Goal: Task Accomplishment & Management: Complete application form

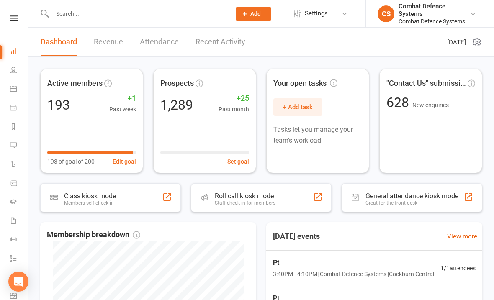
click at [19, 15] on link at bounding box center [14, 17] width 30 height 5
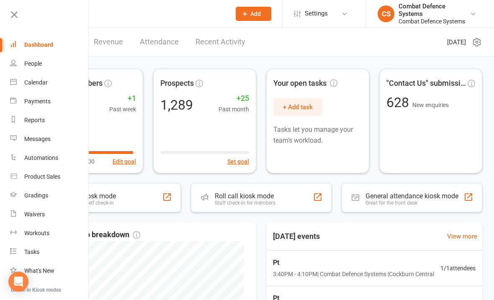
click at [34, 86] on div "Calendar" at bounding box center [35, 82] width 23 height 7
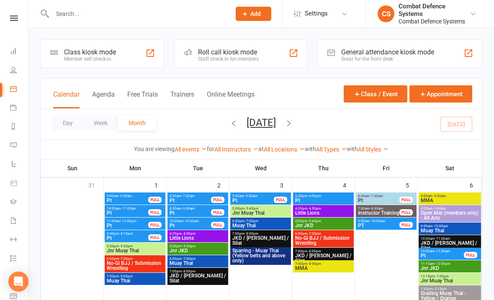
click at [366, 102] on button "Class / Event" at bounding box center [376, 93] width 64 height 17
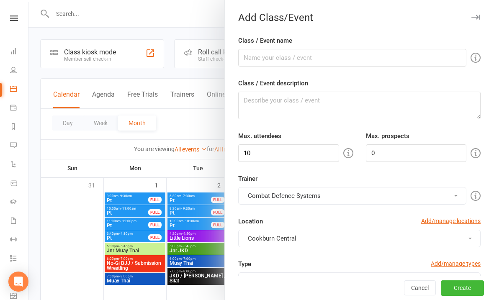
click at [262, 44] on label "Class / Event name" at bounding box center [265, 41] width 54 height 10
click at [262, 49] on input "Class / Event name" at bounding box center [352, 58] width 228 height 18
type input "Pt"
click at [278, 108] on textarea "Class / Event description" at bounding box center [359, 106] width 242 height 28
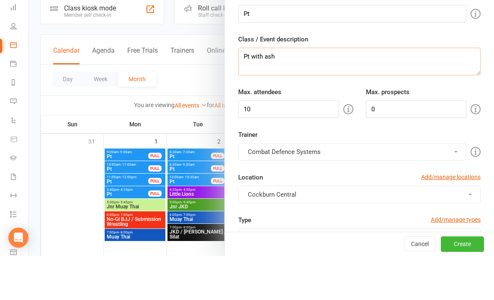
type textarea "Pt with ash"
click at [292, 144] on input "10" at bounding box center [288, 153] width 101 height 18
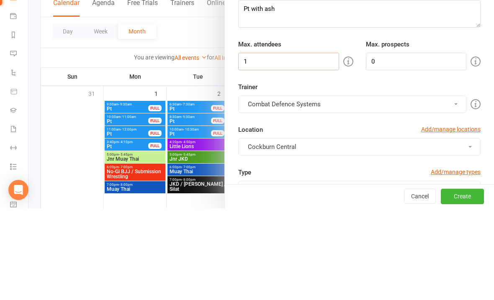
type input "1"
click at [306, 187] on button "Combat Defence Systems" at bounding box center [352, 196] width 228 height 18
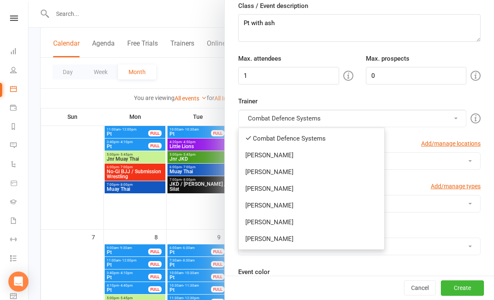
scroll to position [78, 0]
click at [269, 243] on link "[PERSON_NAME]" at bounding box center [312, 238] width 146 height 17
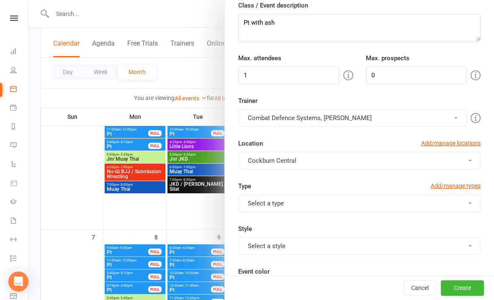
click at [264, 125] on button "Combat Defence Systems, [PERSON_NAME]" at bounding box center [352, 118] width 228 height 18
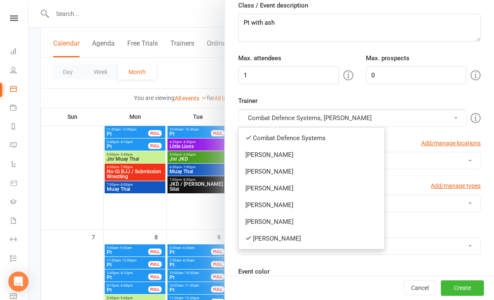
click at [258, 140] on link "Combat Defence Systems" at bounding box center [312, 138] width 146 height 17
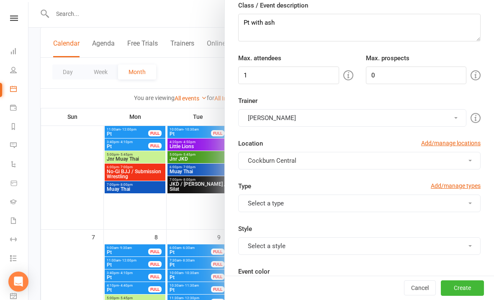
click at [253, 169] on button "Cockburn Central" at bounding box center [359, 161] width 242 height 18
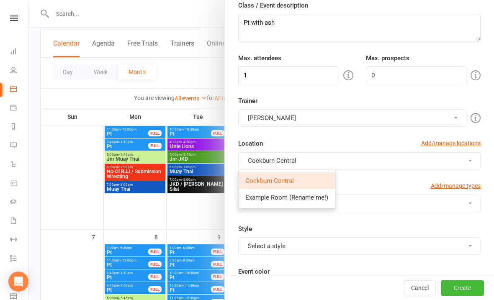
click at [253, 157] on button "Cockburn Central" at bounding box center [359, 161] width 242 height 18
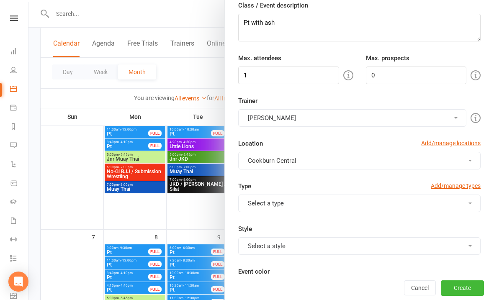
click at [260, 201] on button "Select a type" at bounding box center [359, 204] width 242 height 18
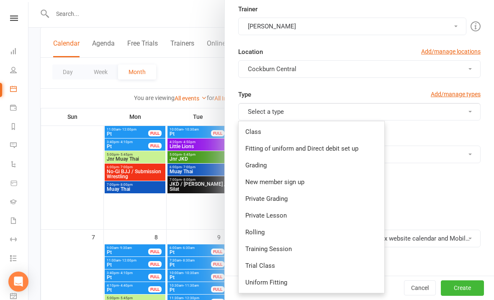
scroll to position [170, 0]
click at [258, 219] on link "Private Lesson" at bounding box center [312, 215] width 146 height 17
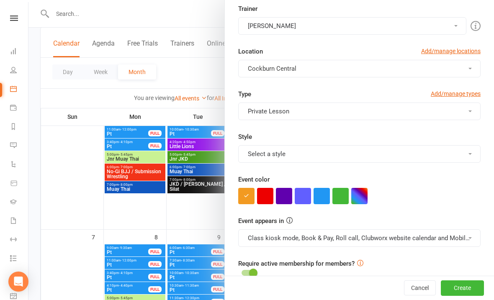
click at [250, 162] on button "Select a style" at bounding box center [359, 154] width 242 height 18
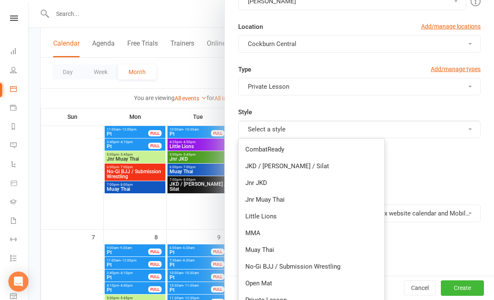
scroll to position [248, 0]
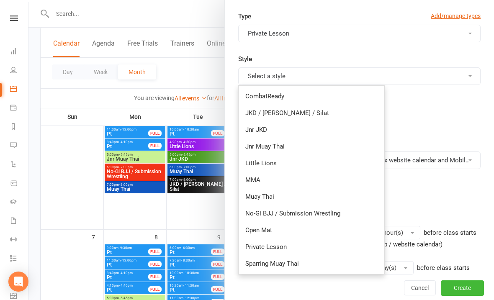
click at [258, 245] on link "Private Lesson" at bounding box center [312, 247] width 146 height 17
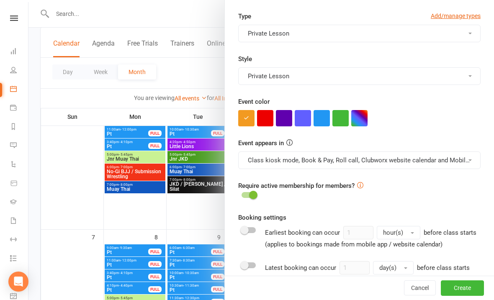
click at [323, 121] on button "button" at bounding box center [322, 118] width 16 height 16
click at [318, 161] on button "Class kiosk mode, Book & Pay, Roll call, Clubworx website calendar and Mobile a…" at bounding box center [359, 161] width 242 height 18
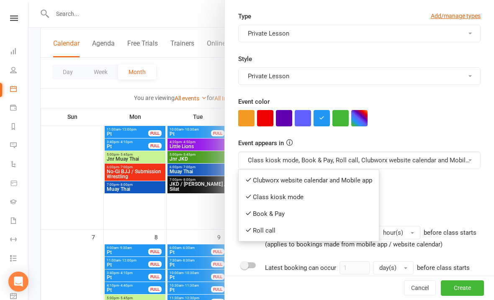
click at [288, 179] on link "Clubworx website calendar and Mobile app" at bounding box center [309, 180] width 140 height 17
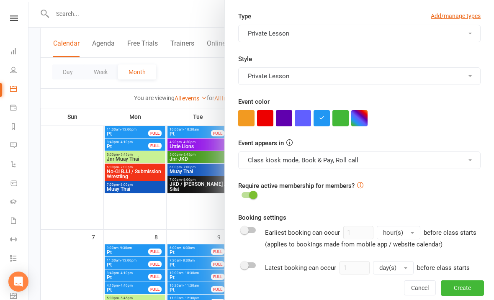
click at [289, 158] on button "Class kiosk mode, Book & Pay, Roll call" at bounding box center [359, 161] width 242 height 18
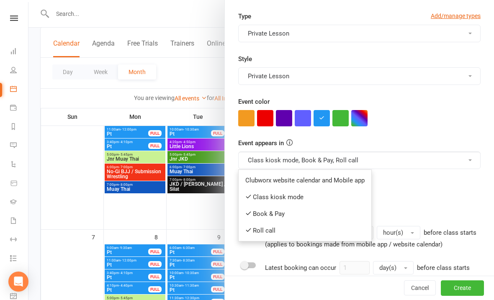
click at [281, 212] on link "Book & Pay" at bounding box center [305, 214] width 133 height 17
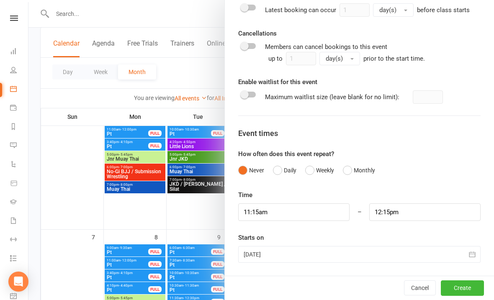
scroll to position [506, 0]
click at [305, 212] on input "11:15am" at bounding box center [293, 213] width 111 height 18
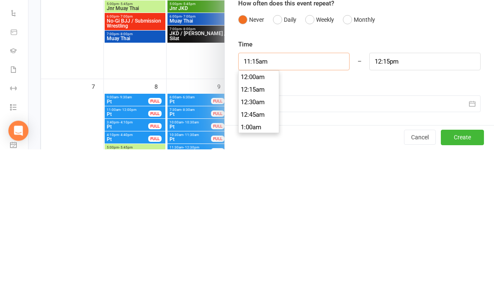
scroll to position [553, 0]
type input "11:"
type input "12:00pm"
type input "1"
type input "2:00am"
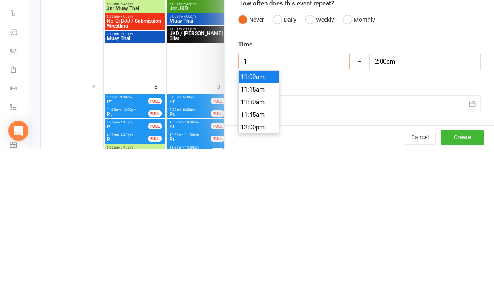
scroll to position [38, 0]
type input "6"
type input "7:00am"
click at [408, 204] on input "7:00am" at bounding box center [424, 213] width 111 height 18
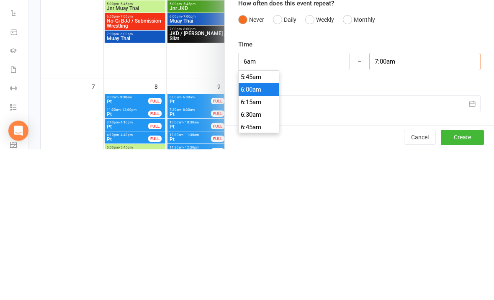
type input "6:00am"
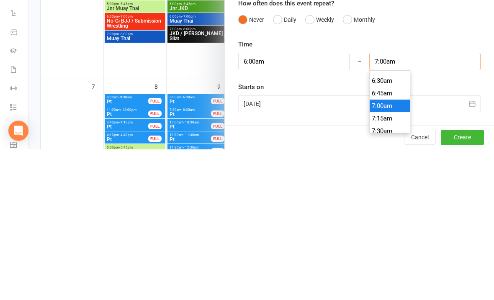
scroll to position [321, 0]
click at [381, 227] on li "6:30am" at bounding box center [390, 233] width 40 height 13
type input "6:30am"
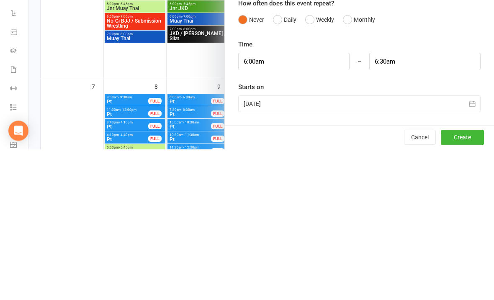
click at [323, 247] on div at bounding box center [359, 255] width 242 height 17
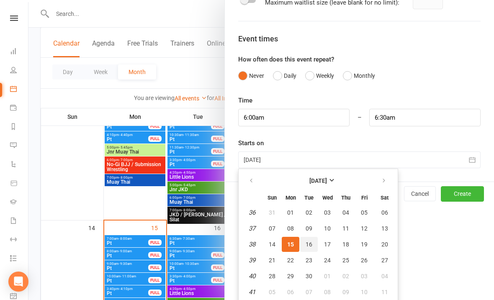
click at [311, 243] on span "16" at bounding box center [309, 244] width 7 height 7
type input "[DATE]"
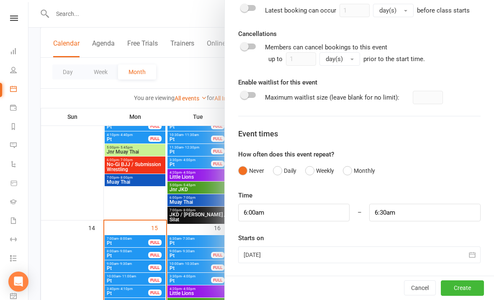
click at [470, 282] on button "Create" at bounding box center [462, 288] width 43 height 15
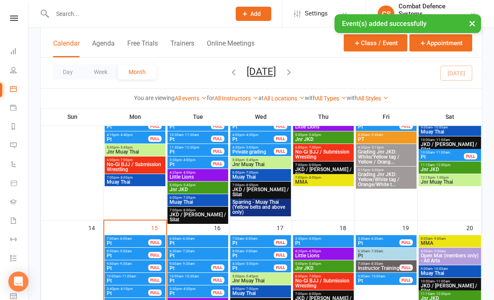
click at [178, 239] on span "6:00am - 6:30am" at bounding box center [197, 239] width 57 height 4
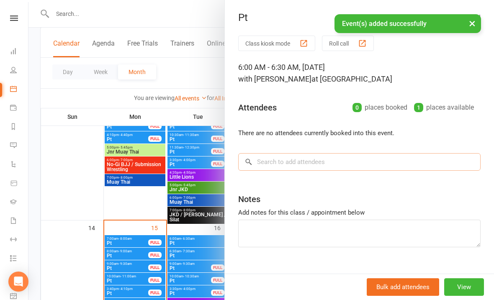
click at [279, 161] on input "search" at bounding box center [359, 162] width 242 height 18
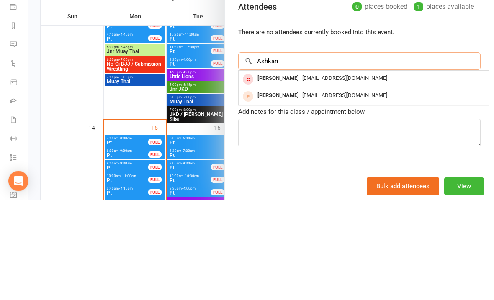
type input "Ashkan"
click at [328, 176] on span "[EMAIL_ADDRESS][DOMAIN_NAME]" at bounding box center [344, 179] width 85 height 6
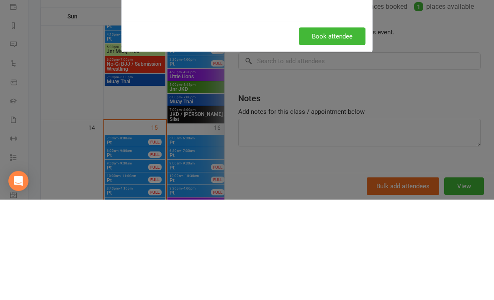
scroll to position [343, 0]
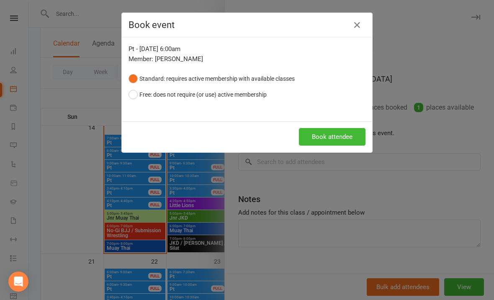
click at [170, 99] on button "Free: does not require (or use) active membership" at bounding box center [198, 95] width 138 height 16
click at [318, 136] on button "Book attendee" at bounding box center [332, 137] width 67 height 18
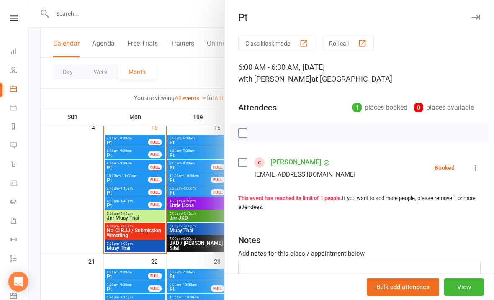
click at [476, 10] on div "Pt Class kiosk mode Roll call 6:00 AM - 6:30 AM, [DATE] with [PERSON_NAME] at […" at bounding box center [359, 150] width 270 height 300
click at [477, 13] on button "button" at bounding box center [476, 17] width 10 height 10
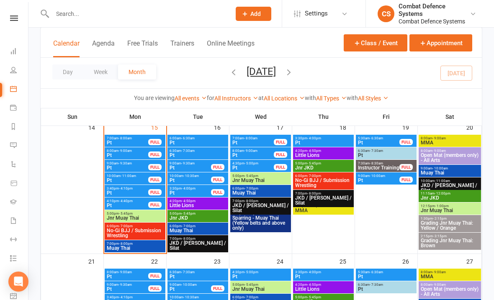
click at [183, 157] on span "Pt" at bounding box center [197, 155] width 57 height 5
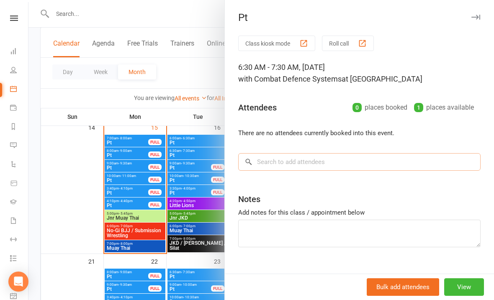
click at [281, 158] on input "search" at bounding box center [359, 162] width 242 height 18
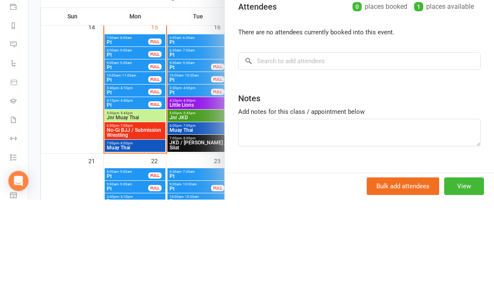
scroll to position [444, 0]
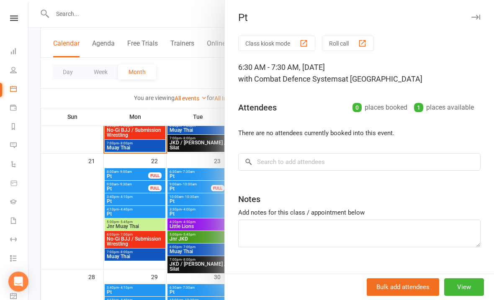
click at [470, 26] on div "Pt Class kiosk mode Roll call 6:30 AM - 7:30 AM, [DATE] with Combat Defence Sys…" at bounding box center [359, 150] width 270 height 300
click at [479, 18] on icon "button" at bounding box center [476, 17] width 9 height 5
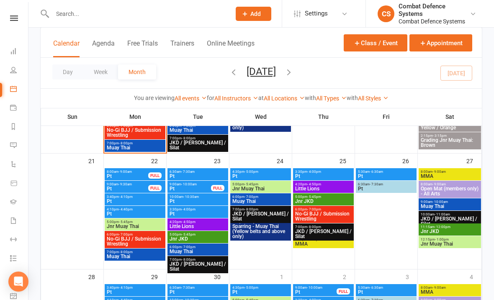
click at [374, 51] on button "Class / Event" at bounding box center [376, 42] width 64 height 17
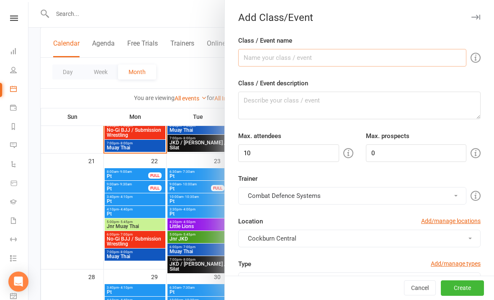
click at [252, 54] on input "Class / Event name" at bounding box center [352, 58] width 228 height 18
type input "Pt"
click at [286, 109] on textarea "Class / Event description" at bounding box center [359, 106] width 242 height 28
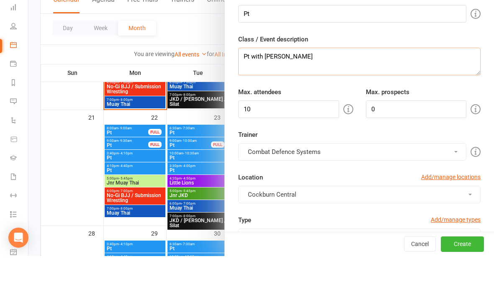
type textarea "Pt with [PERSON_NAME]"
click at [285, 144] on input "10" at bounding box center [288, 153] width 101 height 18
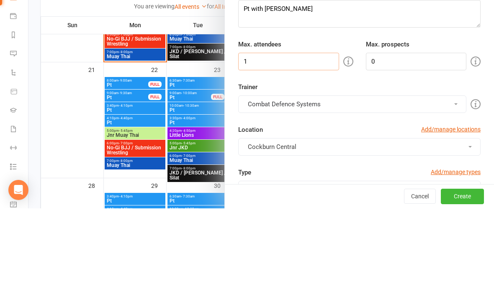
type input "1"
click at [331, 187] on button "Combat Defence Systems" at bounding box center [352, 196] width 228 height 18
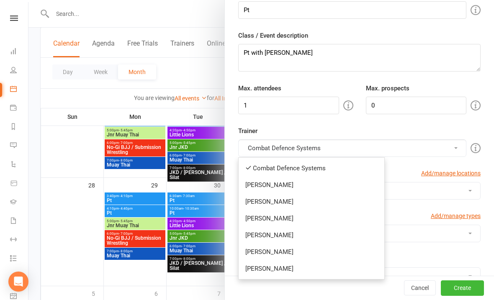
scroll to position [52, 0]
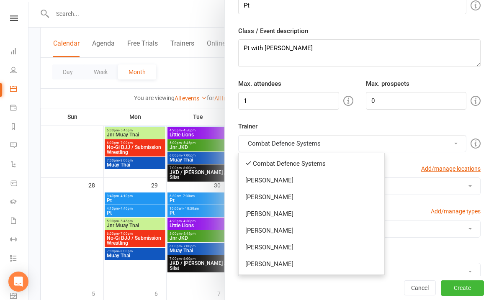
click at [270, 263] on link "[PERSON_NAME]" at bounding box center [312, 264] width 146 height 17
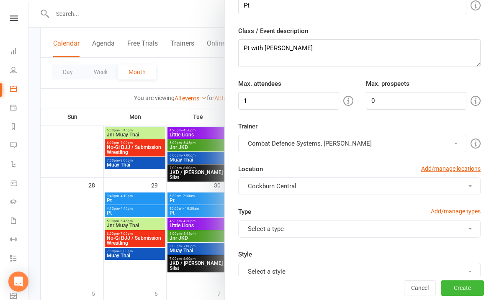
click at [261, 140] on button "Combat Defence Systems, [PERSON_NAME]" at bounding box center [352, 144] width 228 height 18
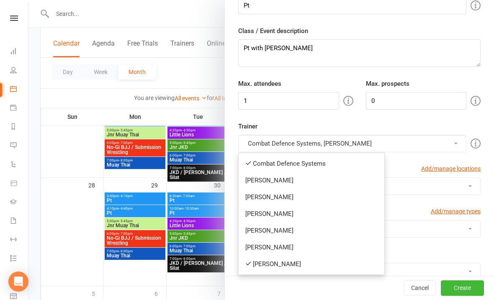
click at [262, 162] on link "Combat Defence Systems" at bounding box center [312, 163] width 146 height 17
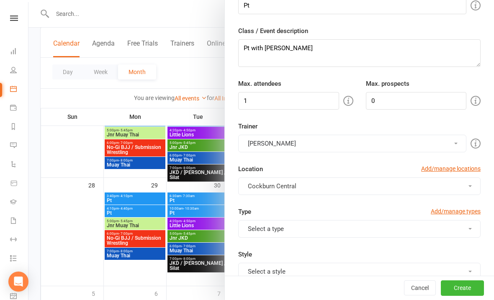
click at [258, 232] on button "Select a type" at bounding box center [359, 229] width 242 height 18
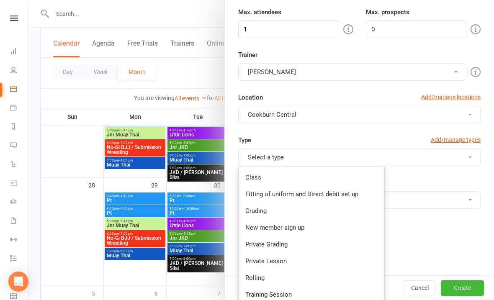
scroll to position [125, 0]
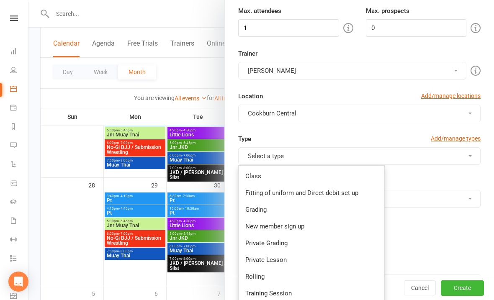
click at [258, 261] on link "Private Lesson" at bounding box center [312, 260] width 146 height 17
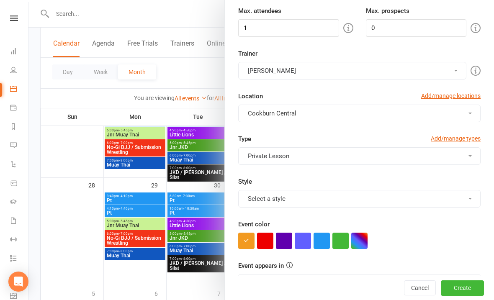
click at [255, 202] on button "Select a style" at bounding box center [359, 199] width 242 height 18
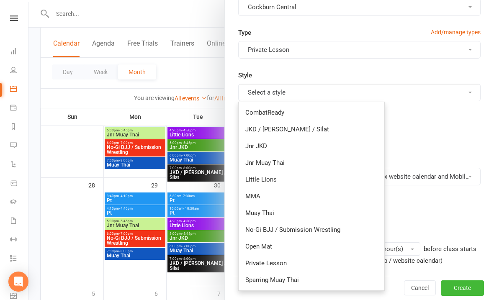
scroll to position [235, 0]
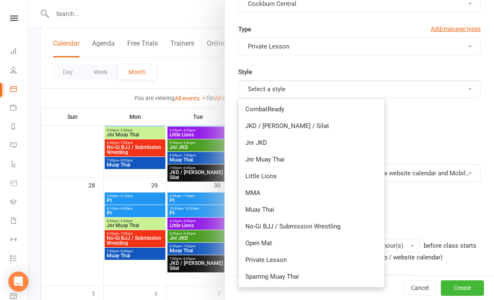
click at [252, 259] on link "Private Lesson" at bounding box center [312, 260] width 146 height 17
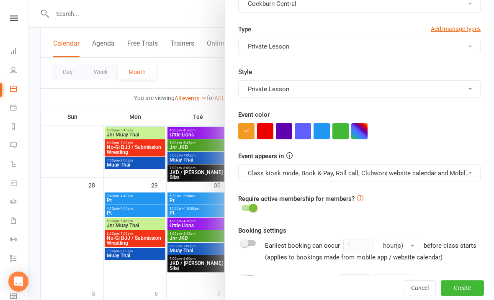
click at [321, 135] on button "button" at bounding box center [322, 131] width 16 height 16
click at [299, 173] on button "Class kiosk mode, Book & Pay, Roll call, Clubworx website calendar and Mobile a…" at bounding box center [359, 174] width 242 height 18
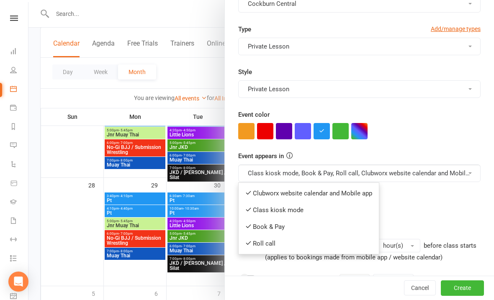
click at [273, 197] on link "Clubworx website calendar and Mobile app" at bounding box center [309, 193] width 140 height 17
click at [270, 167] on button "Class kiosk mode, Book & Pay, Roll call, Clubworx website calendar and Mobile a…" at bounding box center [359, 174] width 242 height 18
click at [250, 226] on icon at bounding box center [248, 226] width 6 height 6
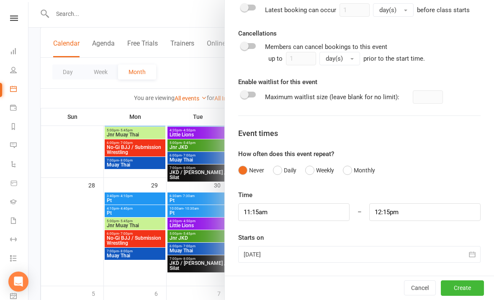
scroll to position [506, 0]
click at [295, 217] on input "11:15am" at bounding box center [293, 213] width 111 height 18
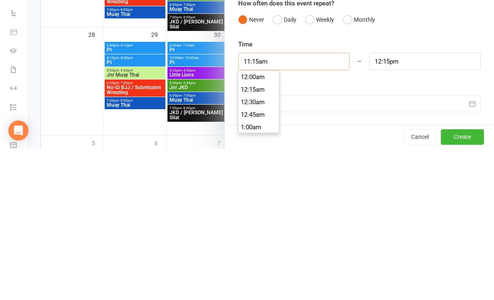
scroll to position [553, 0]
type input "11:"
type input "12:00pm"
type input "1"
type input "2:00am"
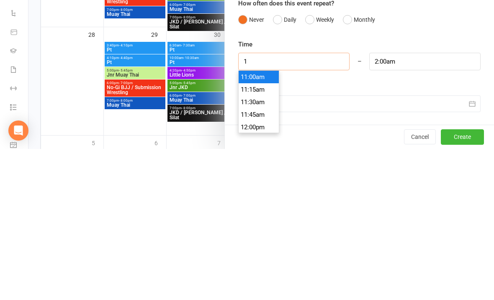
scroll to position [38, 0]
type input "6"
type input "7:00am"
click at [255, 235] on li "6:00am" at bounding box center [259, 241] width 40 height 13
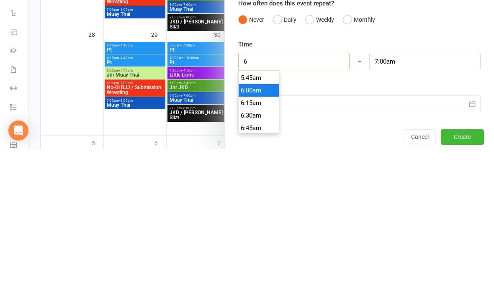
type input "6:00am"
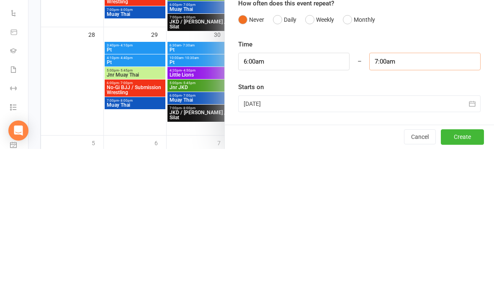
click at [411, 204] on input "7:00am" at bounding box center [424, 213] width 111 height 18
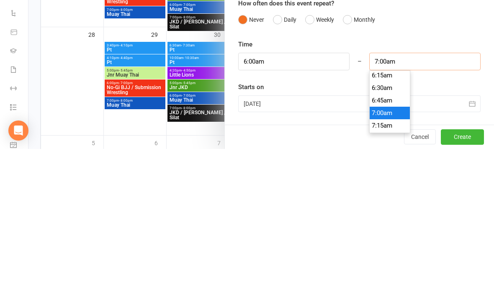
scroll to position [313, 0]
click at [383, 235] on li "6:30am" at bounding box center [390, 241] width 40 height 13
type input "6:30am"
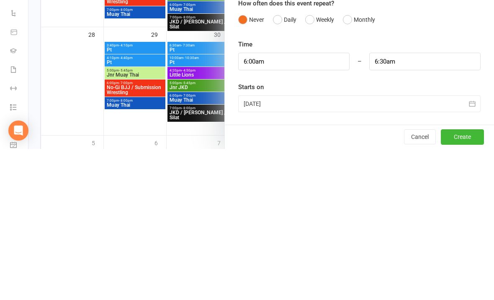
click at [331, 247] on div at bounding box center [359, 255] width 242 height 17
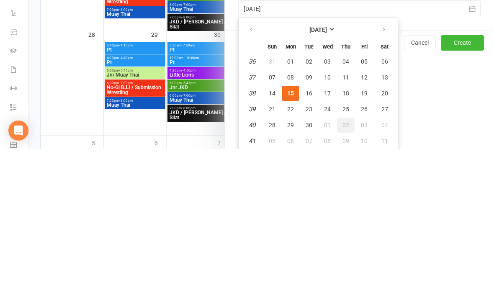
click at [343, 269] on button "02" at bounding box center [346, 276] width 18 height 15
type input "[DATE]"
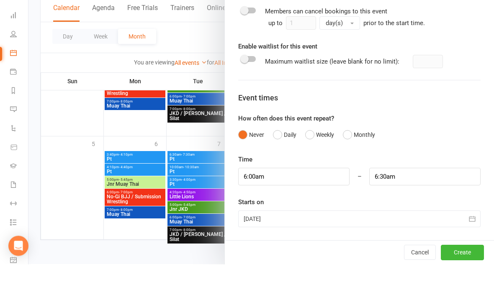
scroll to position [643, 0]
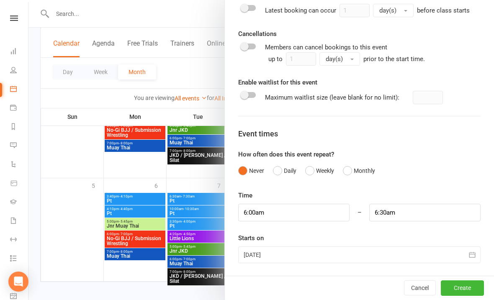
click at [462, 288] on button "Create" at bounding box center [462, 288] width 43 height 15
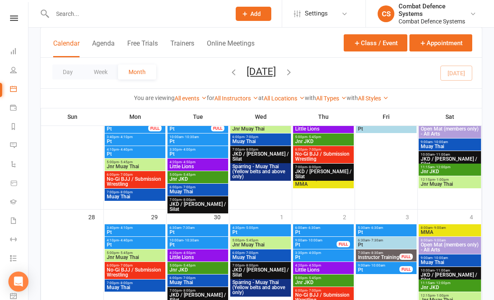
scroll to position [503, 0]
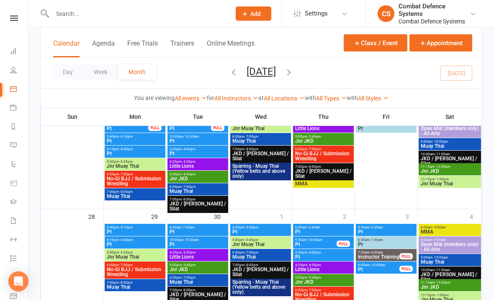
click at [307, 224] on div at bounding box center [323, 277] width 62 height 107
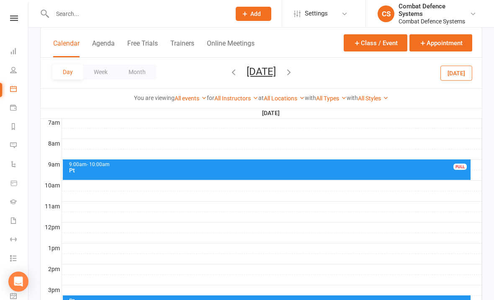
scroll to position [0, 0]
click at [199, 176] on div "9:00am - 10:00am Pt FULL" at bounding box center [267, 170] width 408 height 21
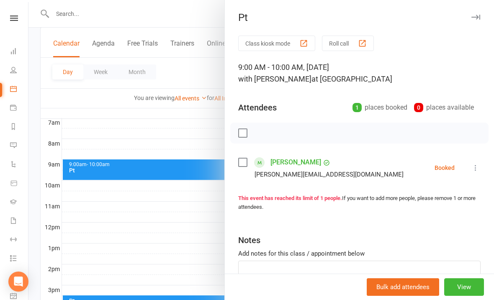
click at [487, 22] on div "Pt" at bounding box center [359, 18] width 269 height 12
click at [479, 12] on button "button" at bounding box center [476, 17] width 10 height 10
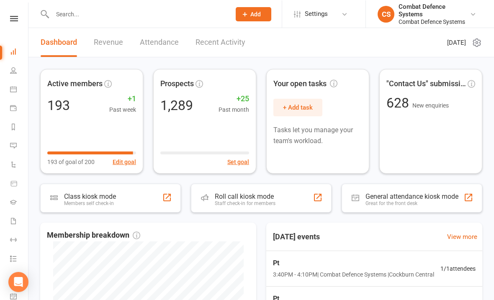
click at [11, 16] on icon at bounding box center [14, 17] width 8 height 5
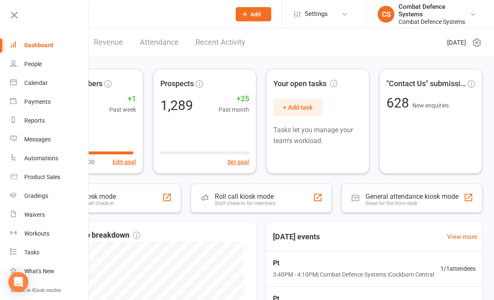
click at [21, 82] on link "Calendar" at bounding box center [49, 82] width 79 height 19
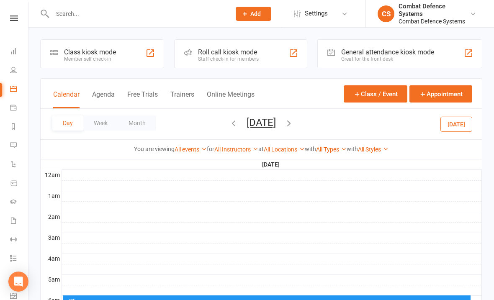
click at [140, 121] on button "Month" at bounding box center [137, 123] width 38 height 15
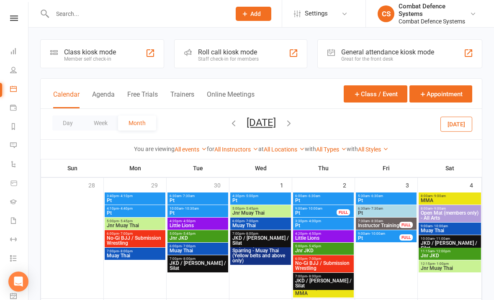
click at [360, 93] on icon "button" at bounding box center [357, 94] width 8 height 8
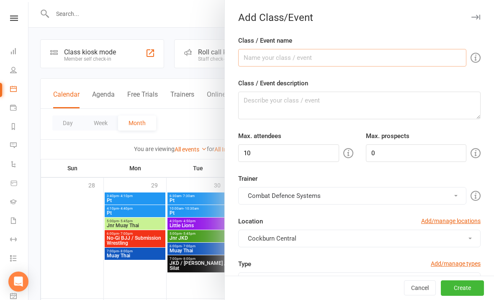
click at [263, 58] on input "Class / Event name" at bounding box center [352, 58] width 228 height 18
type input "Pt"
click at [298, 110] on textarea "Class / Event description" at bounding box center [359, 106] width 242 height 28
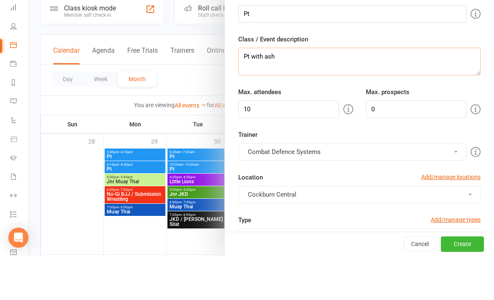
type textarea "Pt with ash"
click at [279, 144] on input "10" at bounding box center [288, 153] width 101 height 18
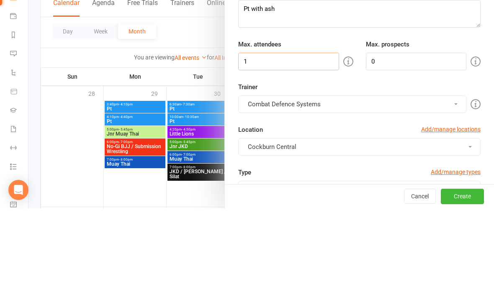
type input "1"
click at [320, 187] on button "Combat Defence Systems" at bounding box center [352, 196] width 228 height 18
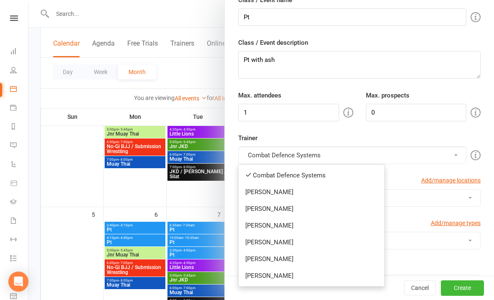
scroll to position [88, 0]
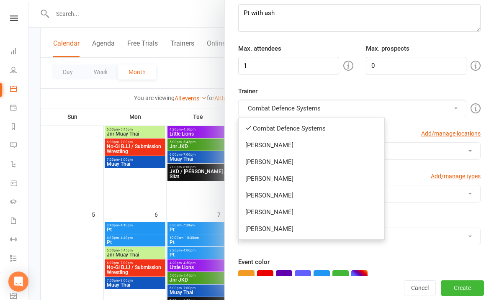
click at [264, 235] on link "[PERSON_NAME]" at bounding box center [312, 229] width 146 height 17
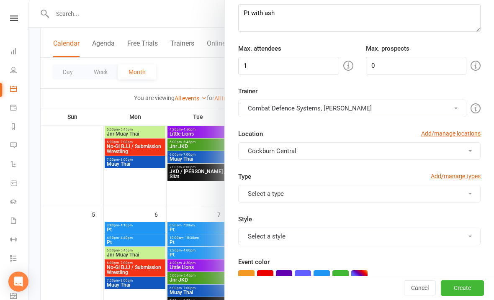
click at [257, 107] on button "Combat Defence Systems, [PERSON_NAME]" at bounding box center [352, 109] width 228 height 18
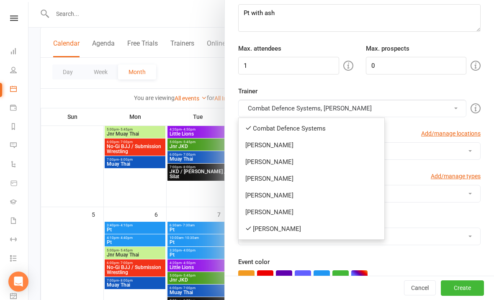
click at [260, 126] on link "Combat Defence Systems" at bounding box center [312, 128] width 146 height 17
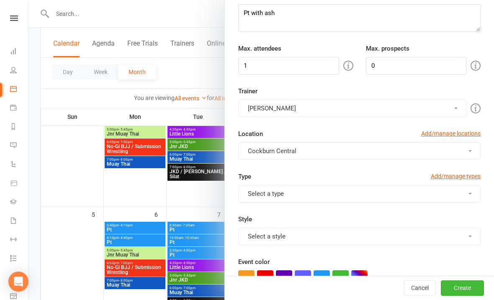
click at [253, 151] on span "Cockburn Central" at bounding box center [272, 151] width 49 height 8
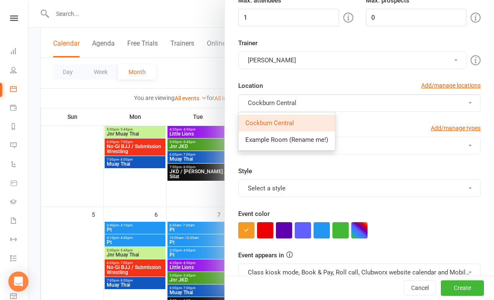
click at [254, 104] on span "Cockburn Central" at bounding box center [272, 103] width 49 height 8
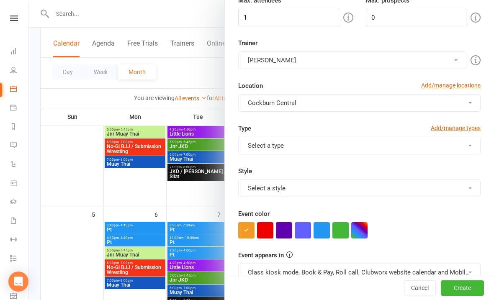
click at [257, 151] on button "Select a type" at bounding box center [359, 146] width 242 height 18
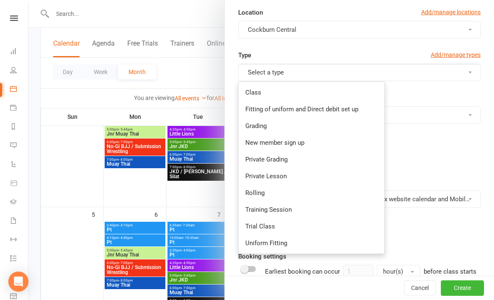
scroll to position [208, 0]
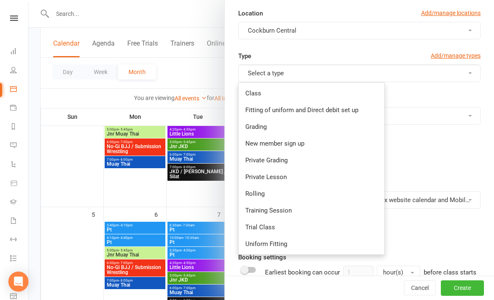
click at [255, 176] on link "Private Lesson" at bounding box center [312, 177] width 146 height 17
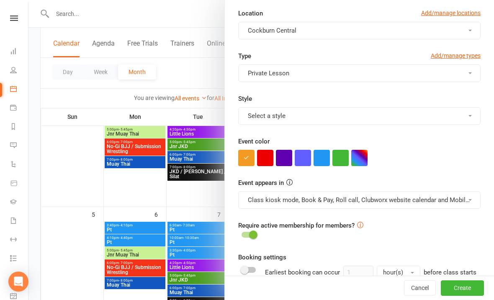
click at [255, 115] on button "Select a style" at bounding box center [359, 116] width 242 height 18
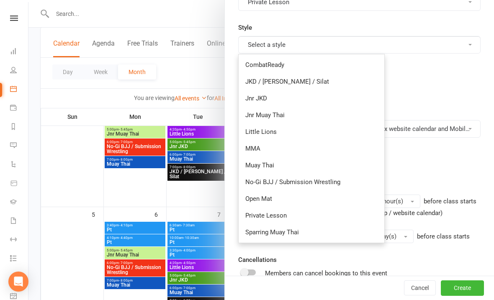
scroll to position [283, 0]
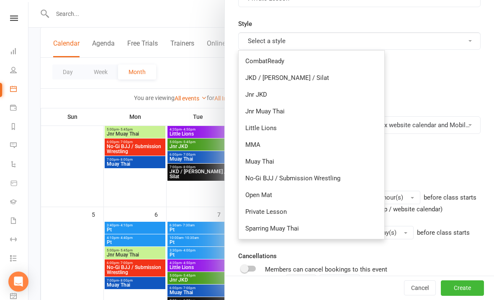
click at [257, 218] on link "Private Lesson" at bounding box center [312, 212] width 146 height 17
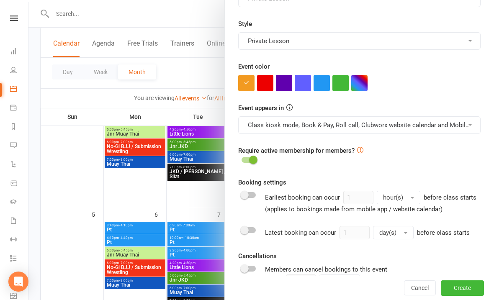
click at [310, 85] on button "button" at bounding box center [303, 83] width 16 height 16
click at [298, 132] on button "Class kiosk mode, Book & Pay, Roll call, Clubworx website calendar and Mobile a…" at bounding box center [359, 125] width 242 height 18
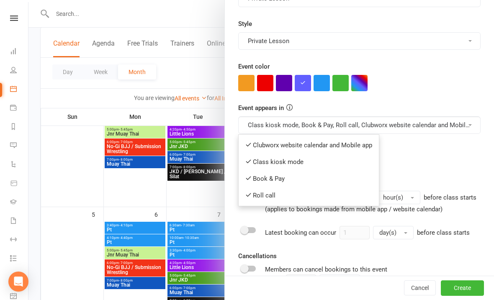
click at [314, 87] on button "button" at bounding box center [322, 83] width 16 height 16
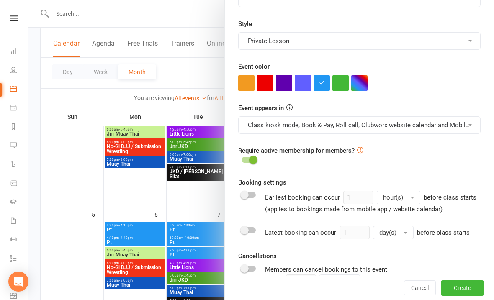
click at [285, 126] on button "Class kiosk mode, Book & Pay, Roll call, Clubworx website calendar and Mobile a…" at bounding box center [359, 125] width 242 height 18
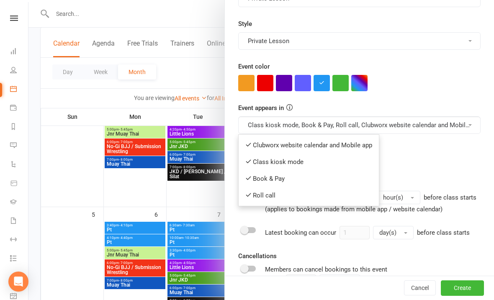
click at [260, 147] on link "Clubworx website calendar and Mobile app" at bounding box center [309, 145] width 140 height 17
click at [261, 127] on button "Class kiosk mode, Book & Pay, Roll call, Clubworx website calendar and Mobile a…" at bounding box center [359, 125] width 242 height 18
click at [257, 178] on link "Book & Pay" at bounding box center [305, 178] width 133 height 17
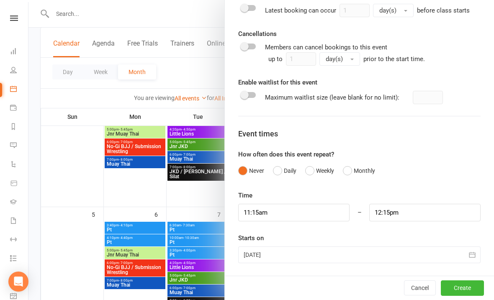
scroll to position [506, 0]
click at [288, 217] on input "11:15am" at bounding box center [293, 213] width 111 height 18
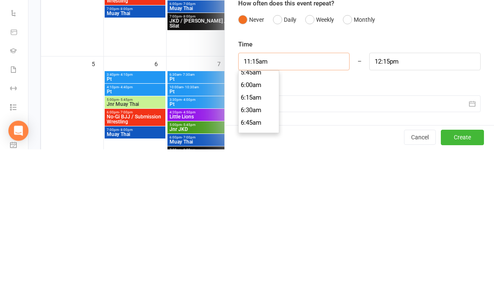
scroll to position [293, 0]
click at [248, 230] on li "6:00am" at bounding box center [259, 236] width 40 height 13
type input "6:00am"
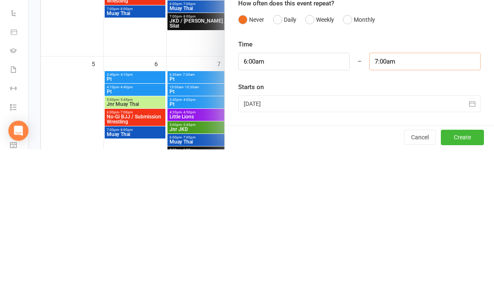
click at [403, 204] on input "7:00am" at bounding box center [424, 213] width 111 height 18
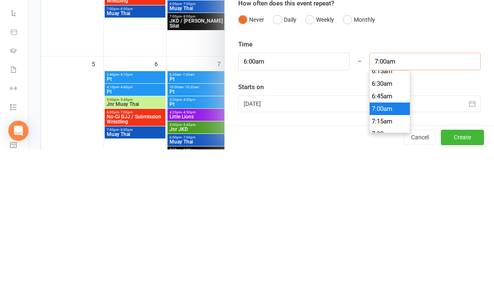
scroll to position [318, 0]
click at [381, 230] on li "6:30am" at bounding box center [390, 236] width 40 height 13
type input "6:30am"
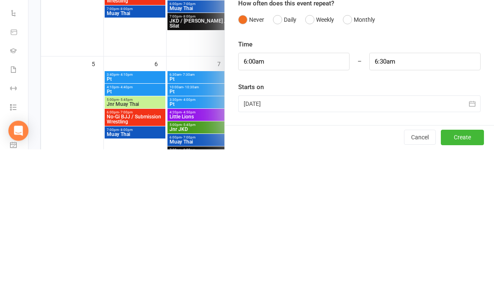
click at [333, 247] on div at bounding box center [359, 255] width 242 height 17
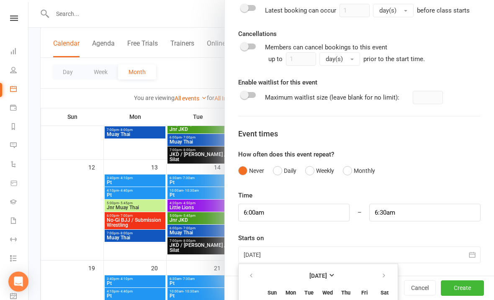
scroll to position [601, 0]
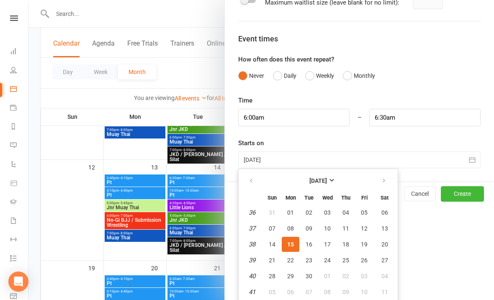
click at [346, 245] on span "18" at bounding box center [346, 244] width 7 height 7
type input "[DATE]"
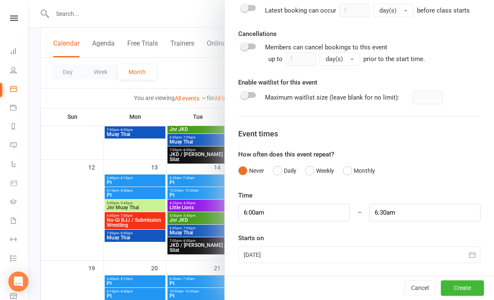
click at [461, 294] on button "Create" at bounding box center [462, 288] width 43 height 15
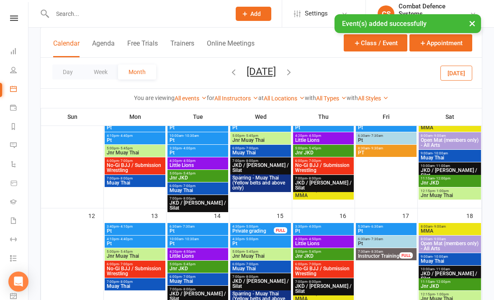
scroll to position [0, 0]
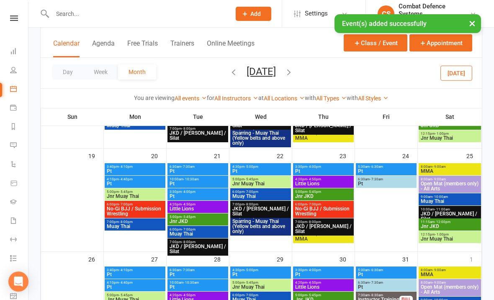
click at [229, 73] on icon "button" at bounding box center [233, 71] width 9 height 9
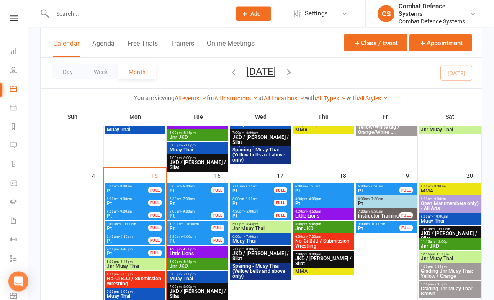
click at [307, 188] on span "- 6:30am" at bounding box center [313, 187] width 13 height 4
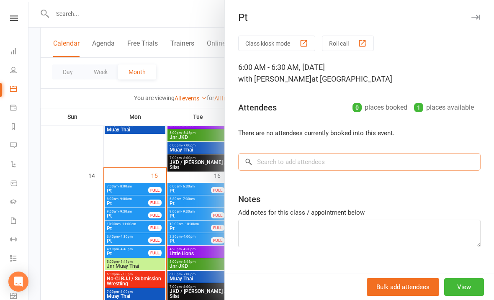
click at [288, 158] on input "search" at bounding box center [359, 162] width 242 height 18
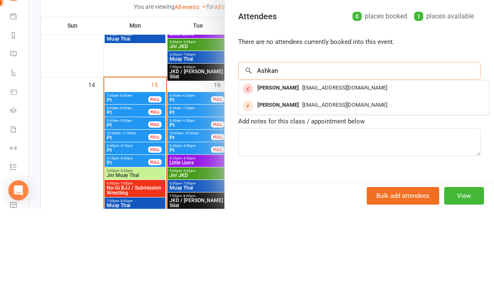
type input "Ashkan"
click at [270, 173] on div "[PERSON_NAME]" at bounding box center [278, 179] width 48 height 12
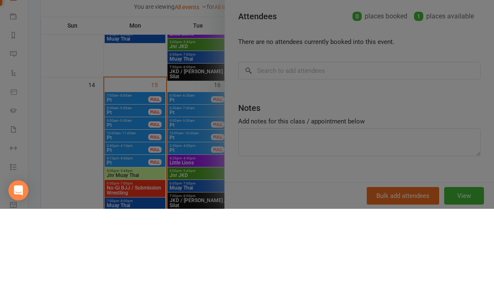
scroll to position [386, 0]
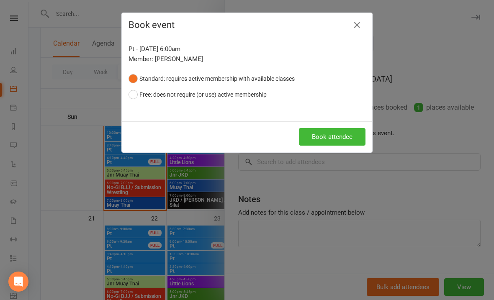
click at [139, 98] on button "Free: does not require (or use) active membership" at bounding box center [198, 95] width 138 height 16
click at [322, 144] on button "Book attendee" at bounding box center [332, 137] width 67 height 18
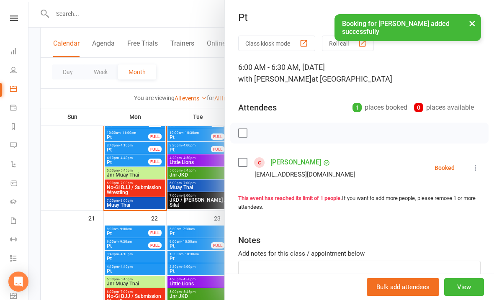
click at [470, 31] on button "×" at bounding box center [472, 23] width 15 height 18
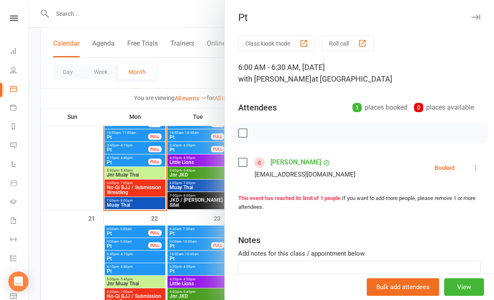
click at [472, 22] on button "button" at bounding box center [476, 17] width 10 height 10
